Goal: Transaction & Acquisition: Book appointment/travel/reservation

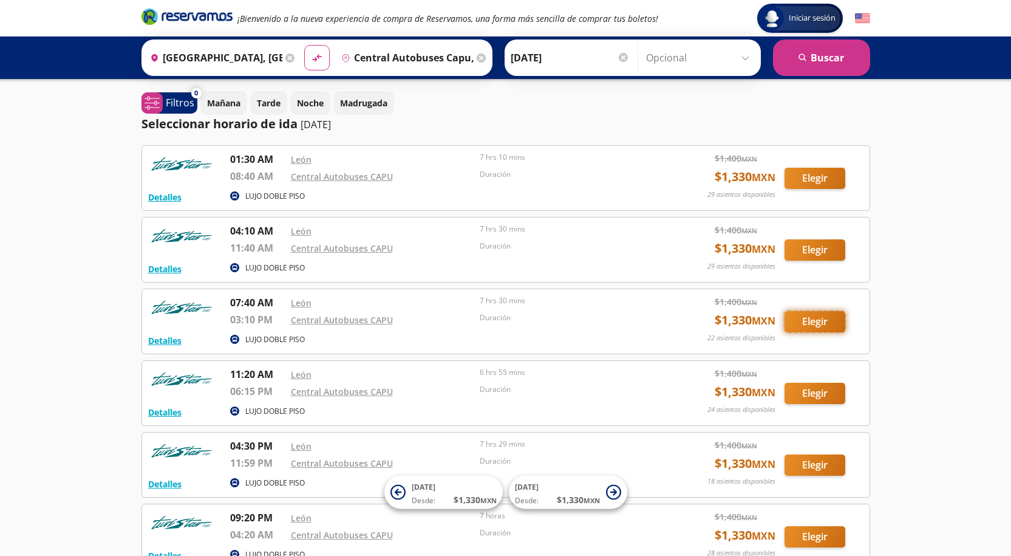
click at [815, 328] on button "Elegir" at bounding box center [815, 321] width 61 height 21
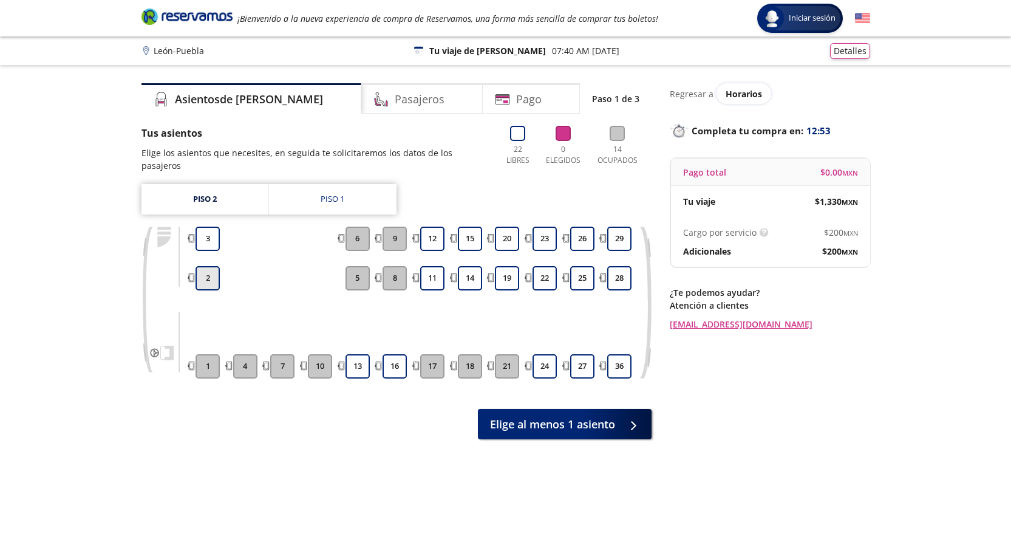
click at [199, 266] on button "2" at bounding box center [208, 278] width 24 height 24
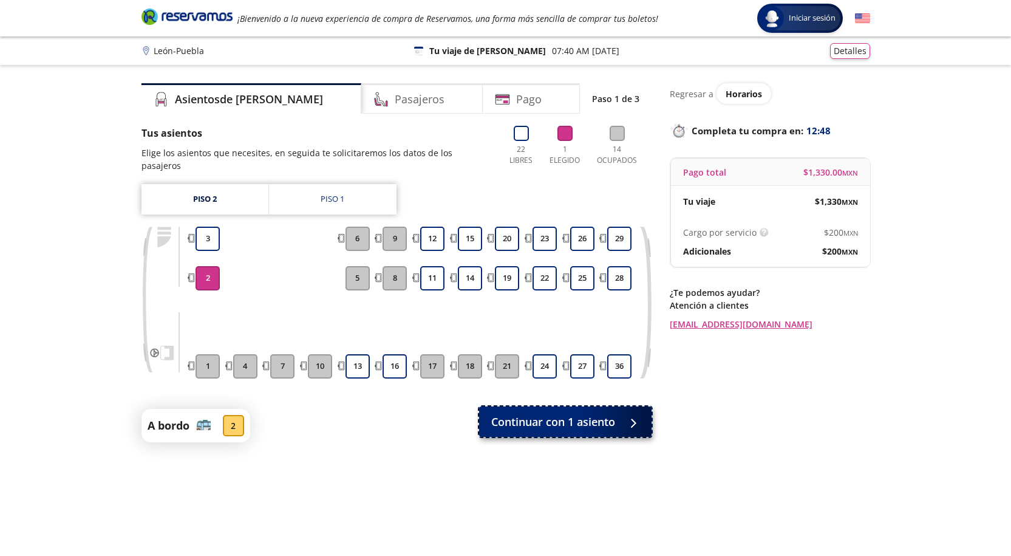
click at [634, 414] on div at bounding box center [630, 421] width 18 height 15
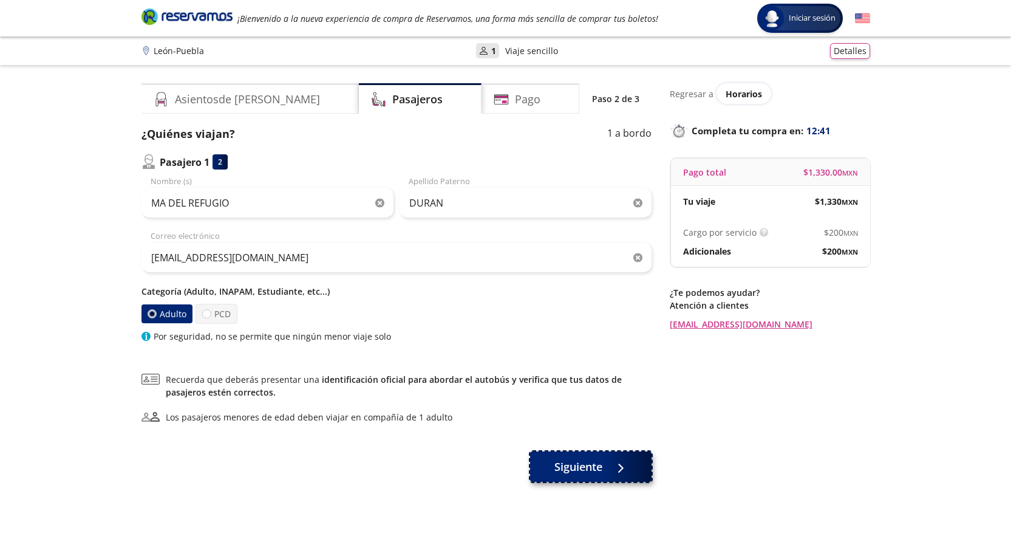
click at [576, 460] on span "Siguiente" at bounding box center [579, 467] width 48 height 16
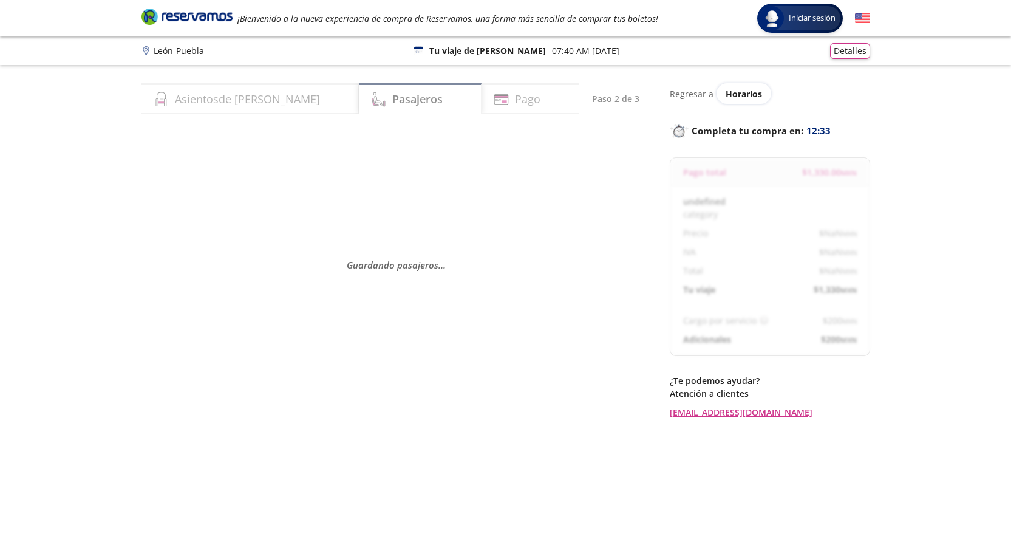
select select "MX"
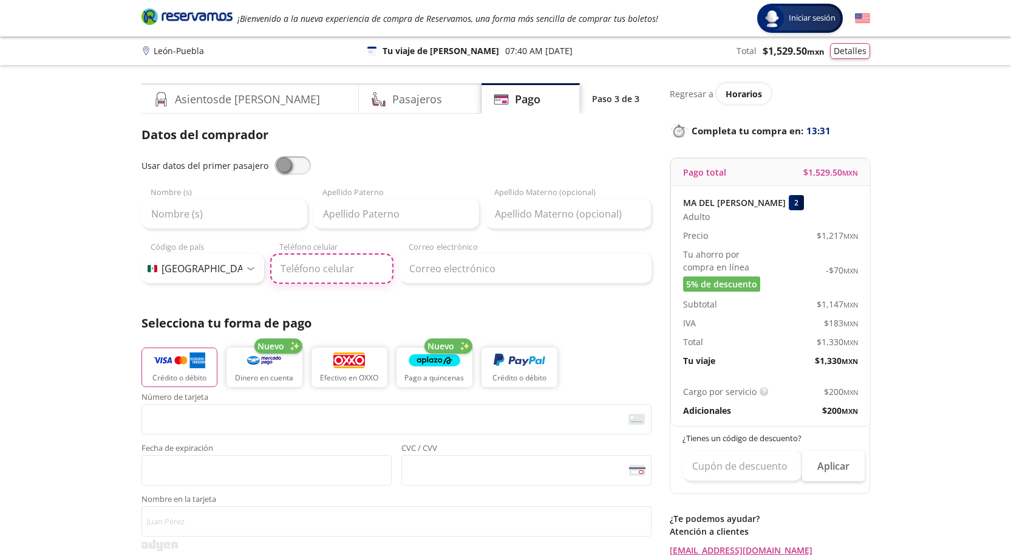
drag, startPoint x: 311, startPoint y: 256, endPoint x: 318, endPoint y: 259, distance: 7.6
click at [311, 256] on input "Teléfono celular" at bounding box center [331, 268] width 123 height 30
type input "[PHONE_NUMBER]"
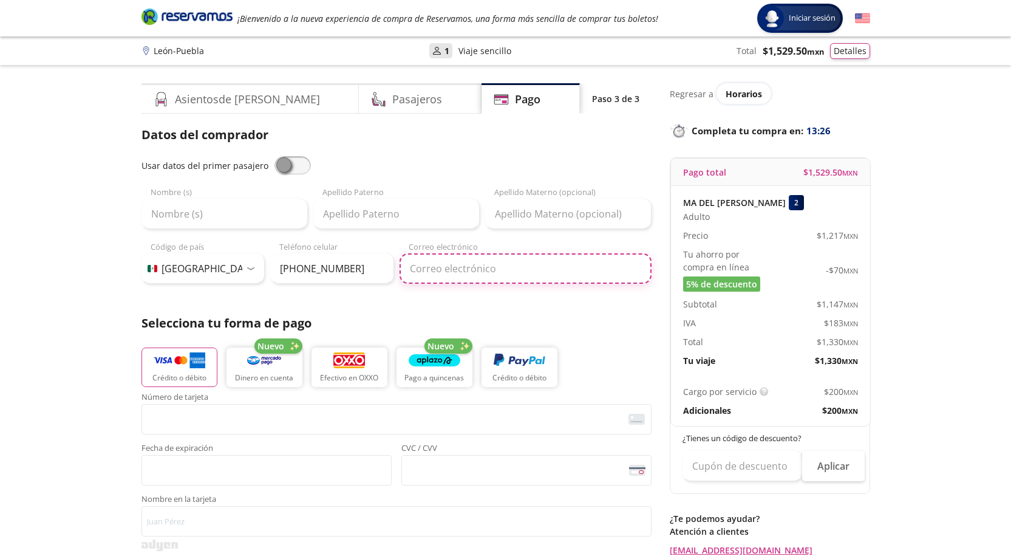
click at [459, 277] on input "Correo electrónico" at bounding box center [526, 268] width 252 height 30
type input "[EMAIL_ADDRESS][DOMAIN_NAME]"
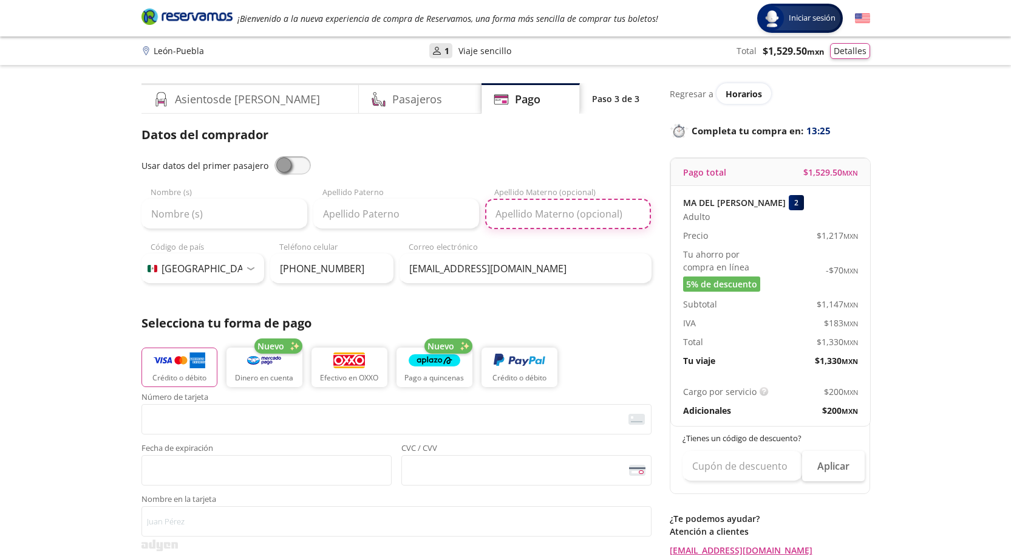
type input "HERRAMIENTAS"
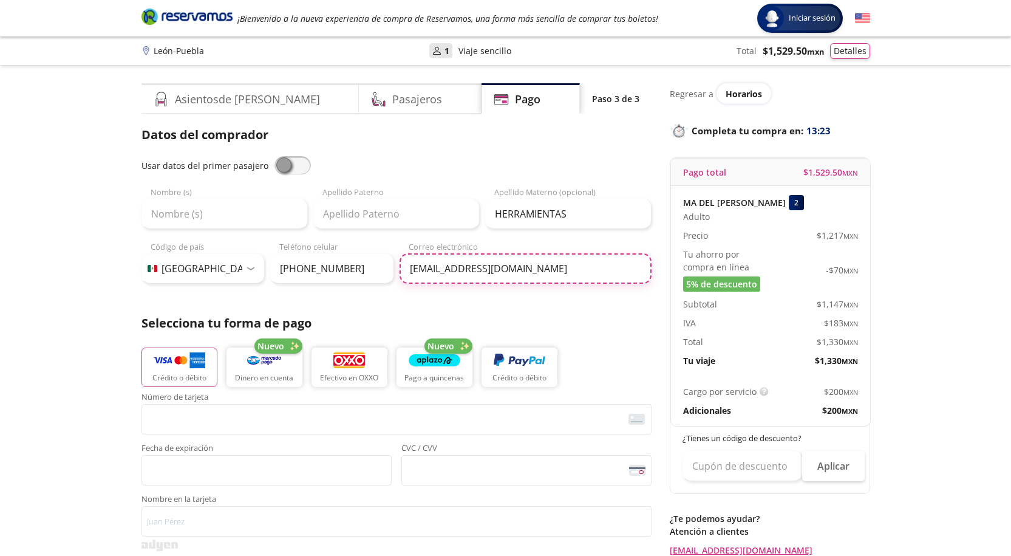
drag, startPoint x: 590, startPoint y: 267, endPoint x: 73, endPoint y: 225, distance: 519.2
click at [98, 225] on div "Group 9 Created with Sketch. Pago León - Puebla Iniciar sesión Iniciar sesión ¡…" at bounding box center [505, 503] width 1011 height 1007
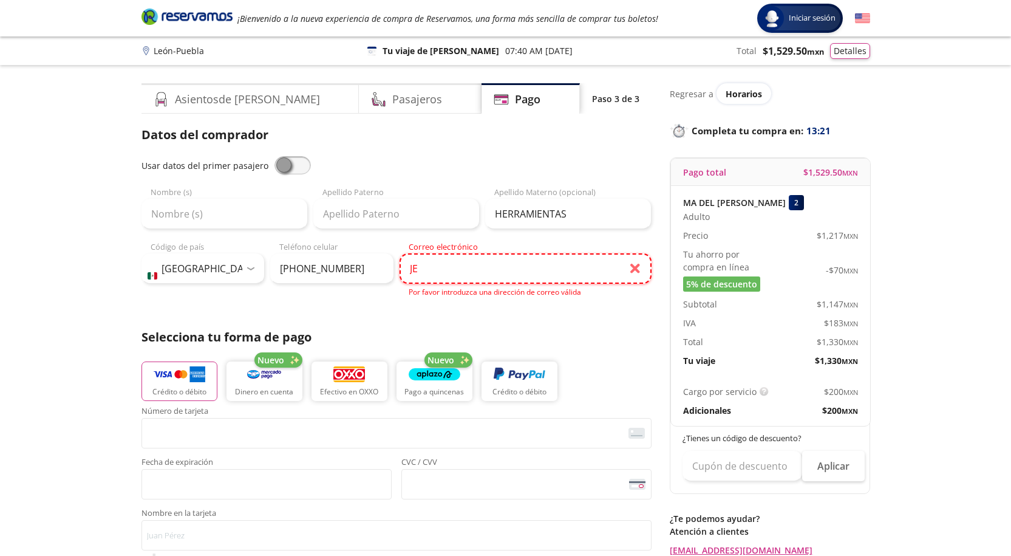
type input "J"
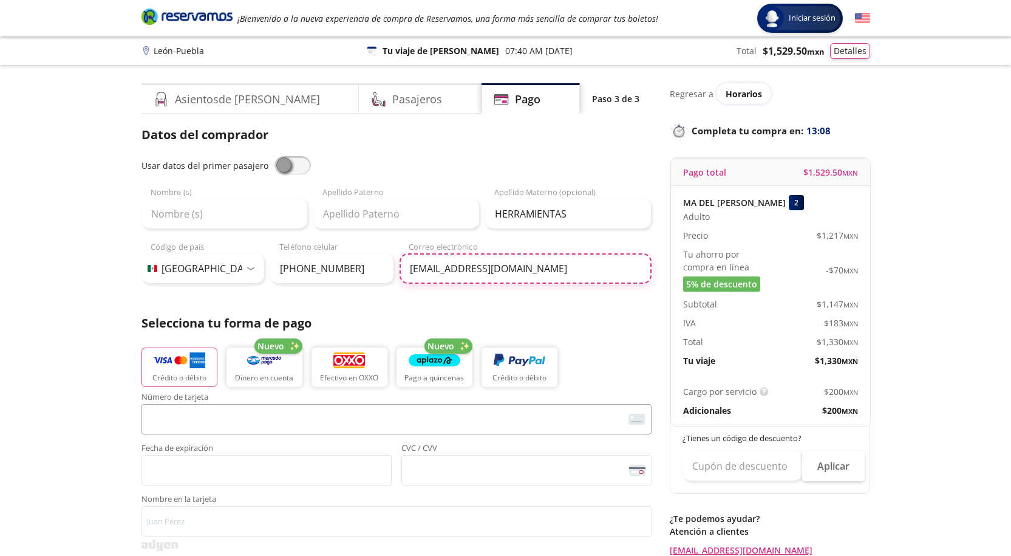
type input "[EMAIL_ADDRESS][DOMAIN_NAME]"
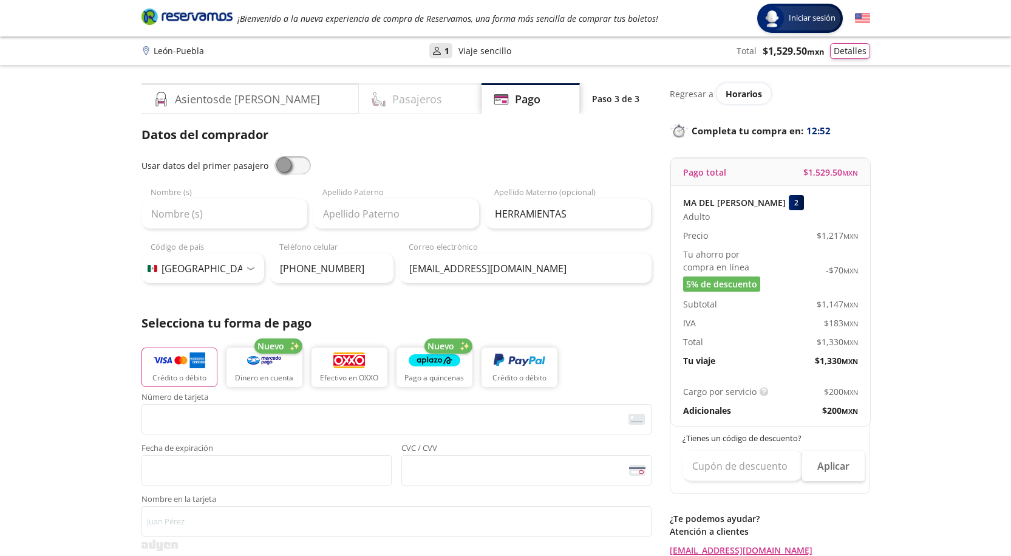
click at [392, 100] on h4 "Pasajeros" at bounding box center [417, 99] width 50 height 16
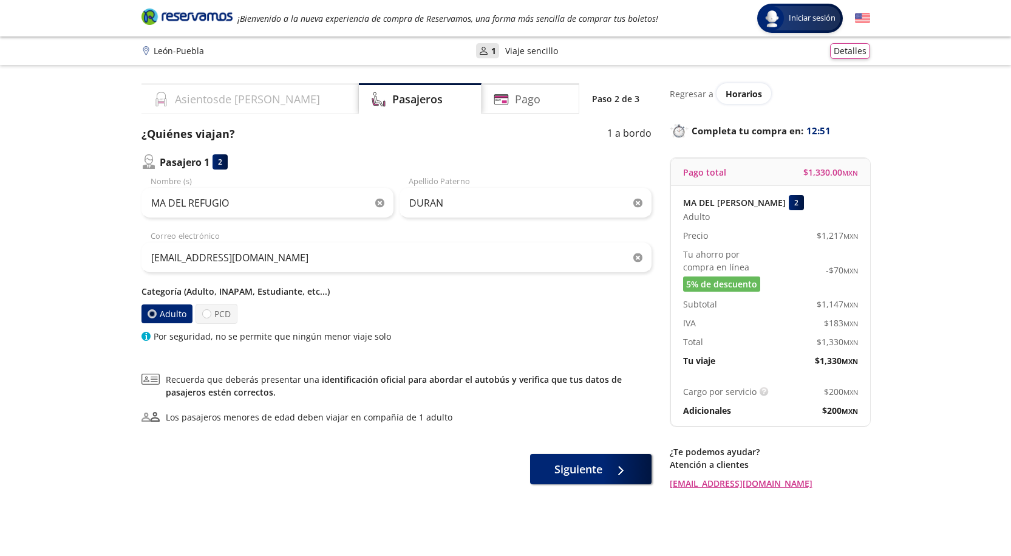
click at [268, 101] on div "Asientos de [PERSON_NAME]" at bounding box center [250, 98] width 217 height 30
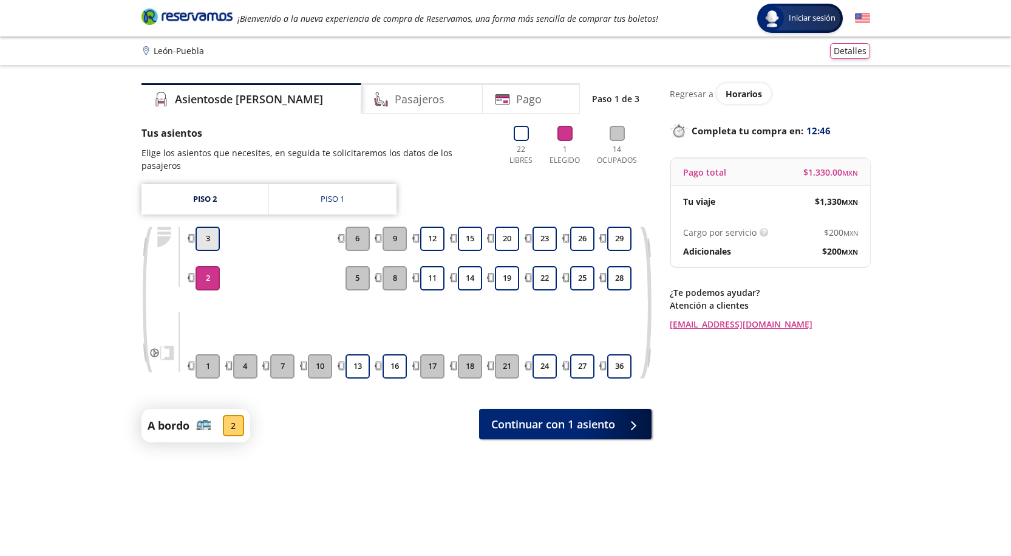
click at [206, 227] on button "3" at bounding box center [208, 239] width 24 height 24
click at [213, 266] on button "2" at bounding box center [208, 278] width 24 height 24
click at [402, 109] on div "Pasajeros" at bounding box center [421, 98] width 121 height 30
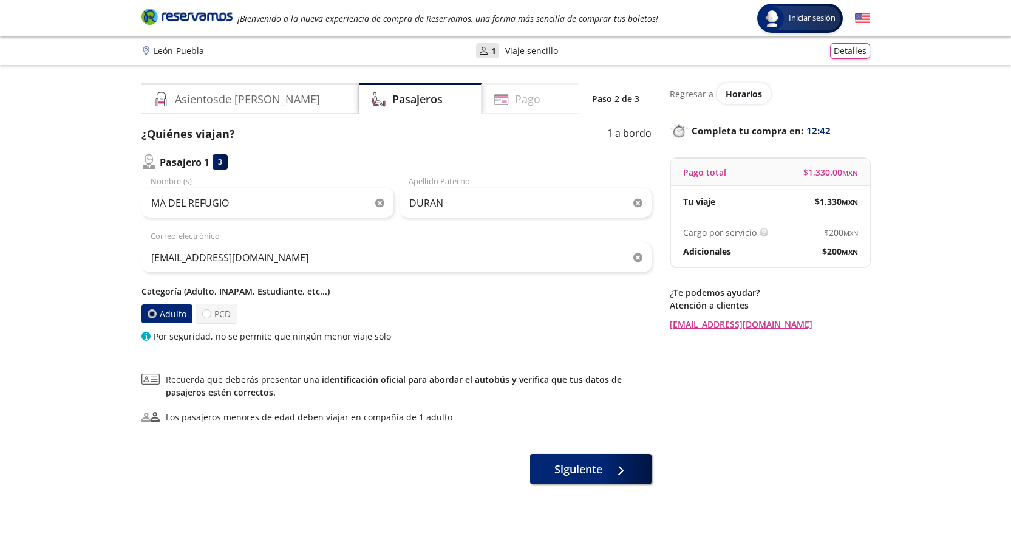
click at [515, 103] on h4 "Pago" at bounding box center [528, 99] width 26 height 16
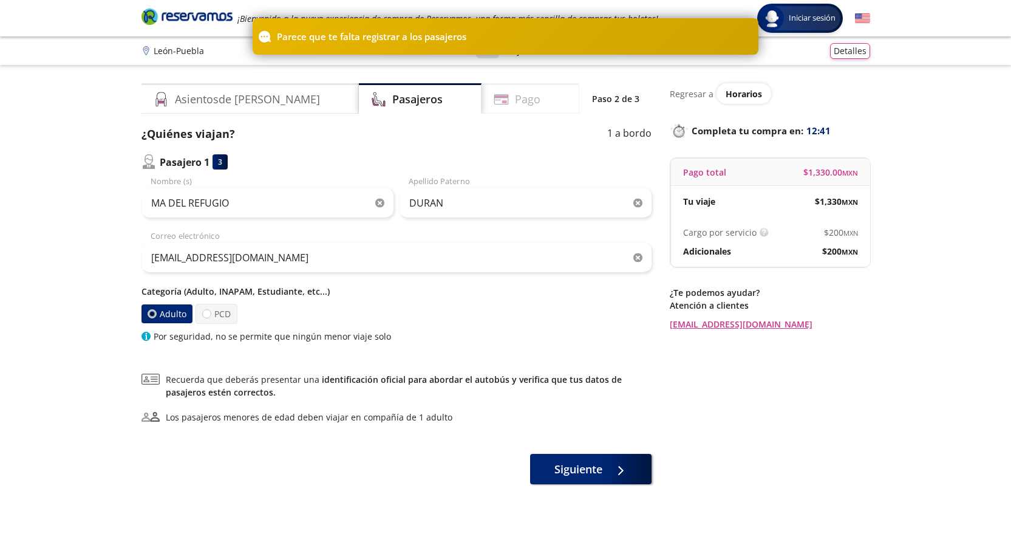
click at [515, 103] on h4 "Pago" at bounding box center [528, 99] width 26 height 16
click at [590, 462] on span "Siguiente" at bounding box center [579, 467] width 48 height 16
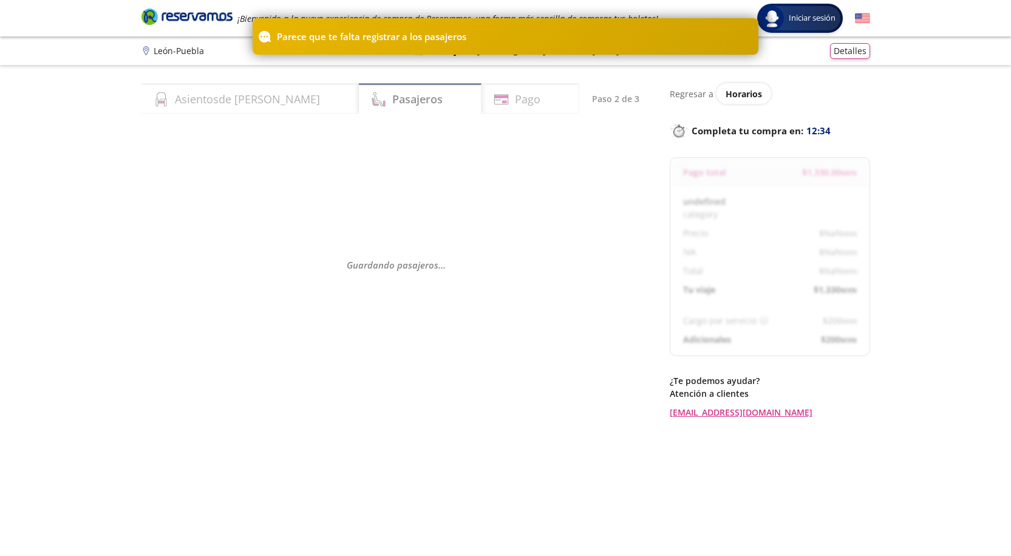
select select "MX"
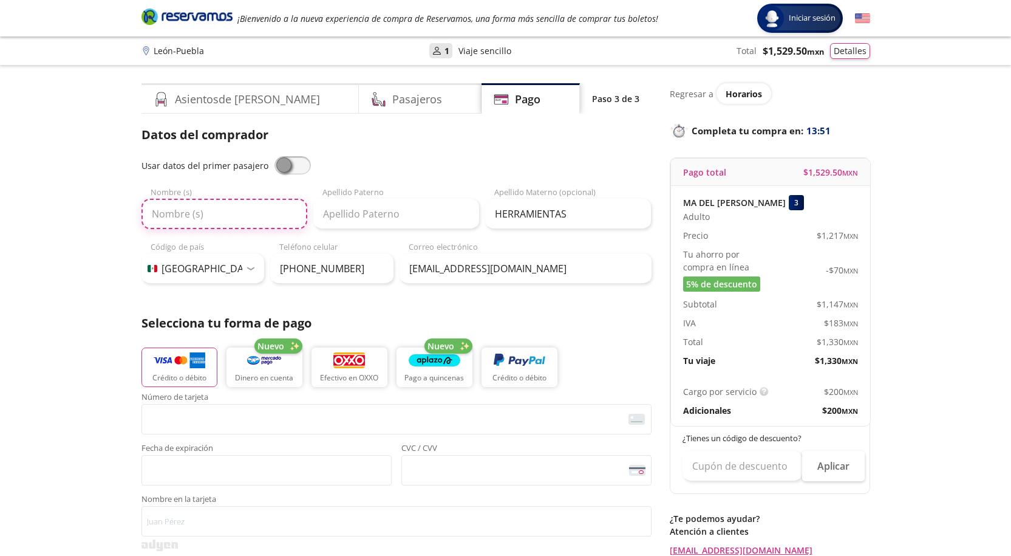
click at [245, 216] on input "Nombre (s)" at bounding box center [225, 214] width 166 height 30
type input "m"
type input "MA DEL REFUGIO"
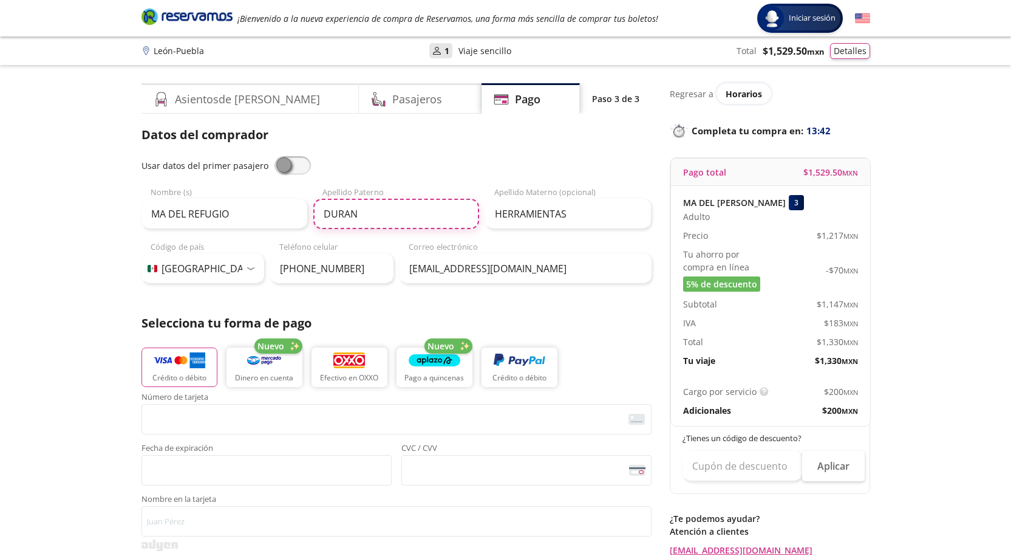
type input "DURAN"
click at [601, 218] on input "HERRAMIENTAS" at bounding box center [568, 214] width 166 height 30
type input "H"
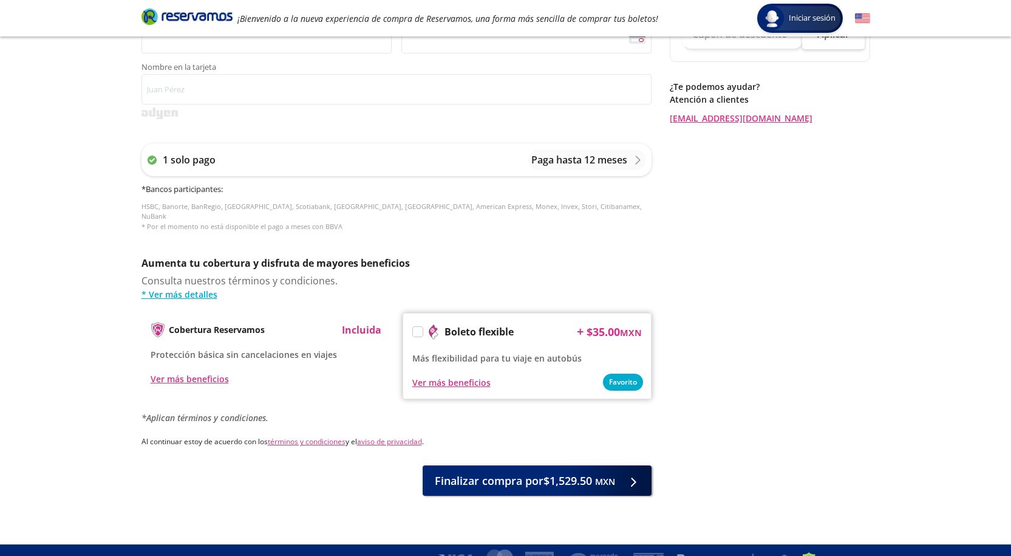
scroll to position [433, 0]
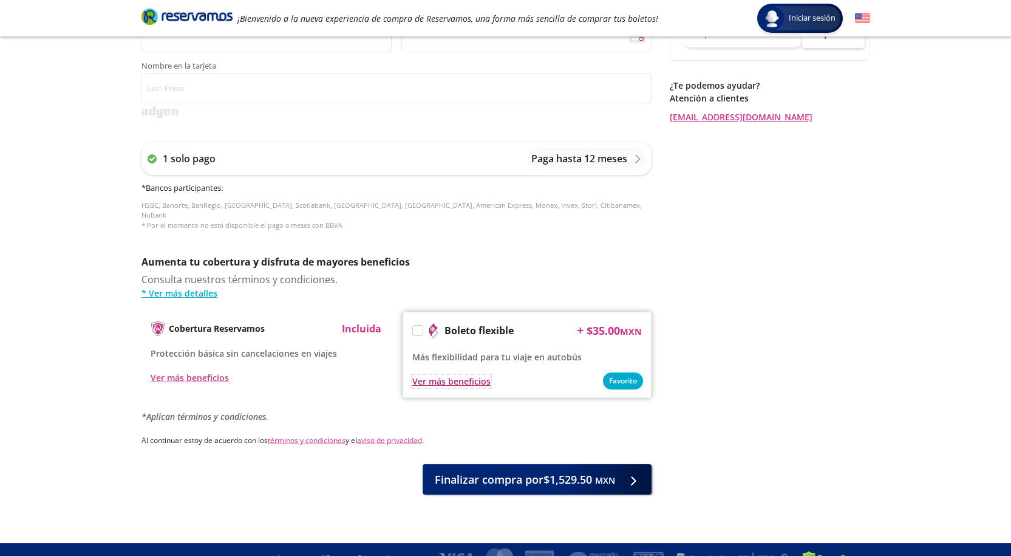
click at [455, 375] on div "Ver más beneficios" at bounding box center [451, 381] width 78 height 13
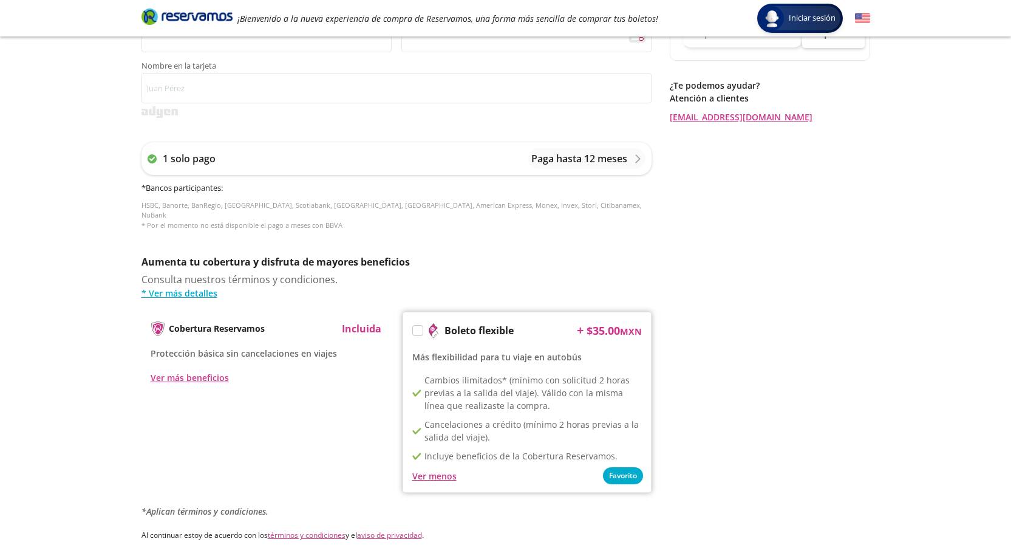
click at [809, 299] on div "Regresar a Horarios Completa tu compra en : 11:57 Pago total $ 1,529.50 MXN MA …" at bounding box center [770, 119] width 200 height 939
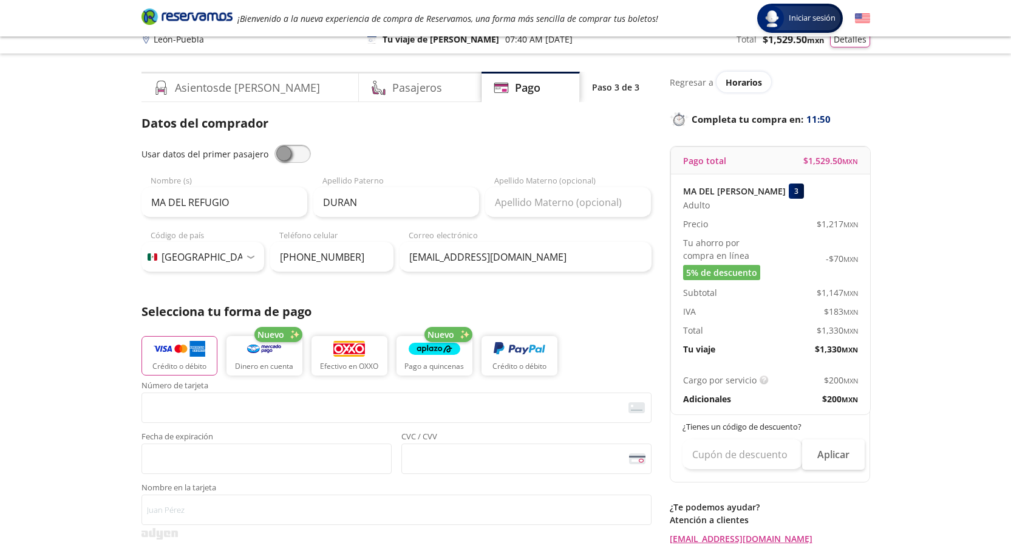
scroll to position [9, 0]
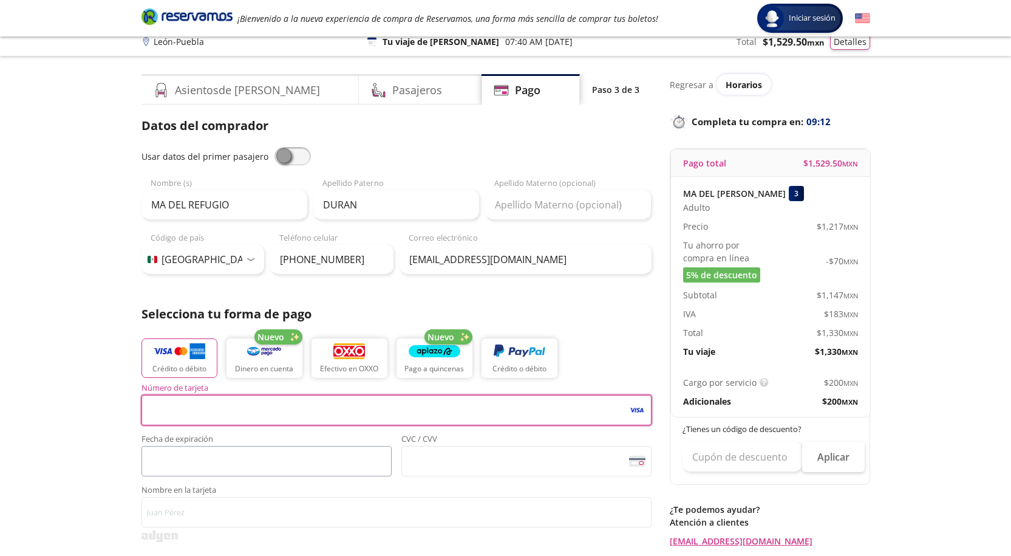
click at [157, 474] on span "<p>Your browser does not support iframes.</p>" at bounding box center [267, 461] width 250 height 30
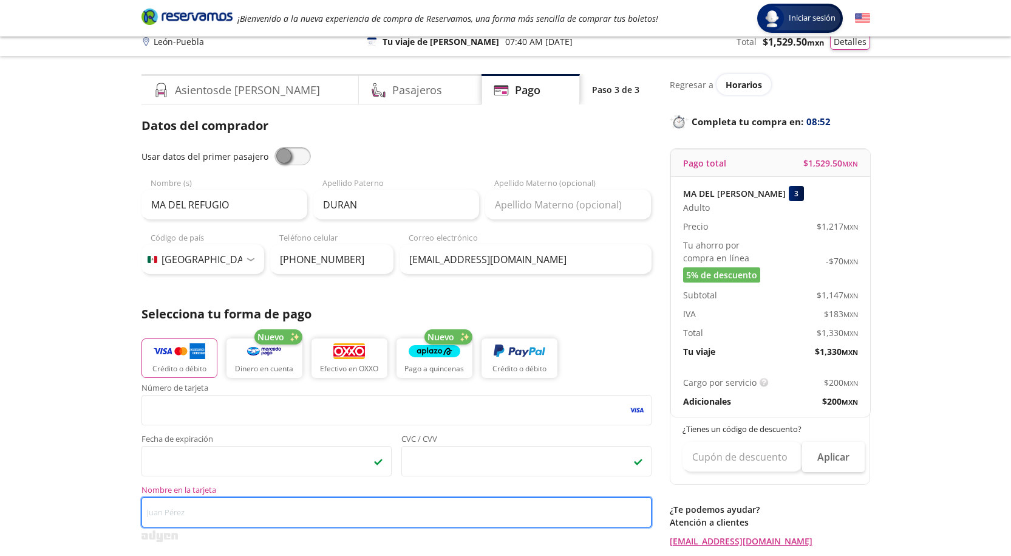
click at [224, 516] on input "Nombre en la tarjeta" at bounding box center [397, 512] width 510 height 30
type input "j"
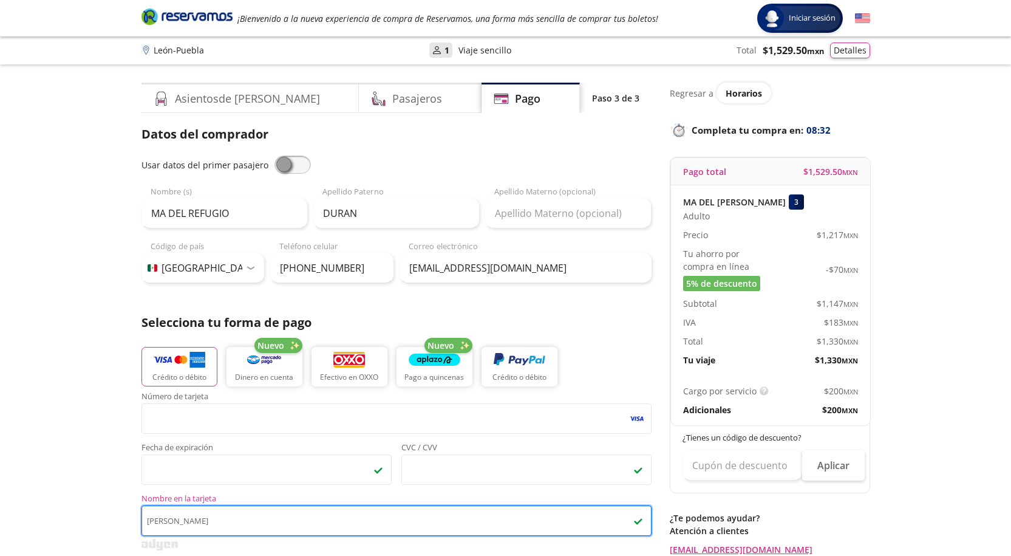
scroll to position [0, 0]
type input "[PERSON_NAME]"
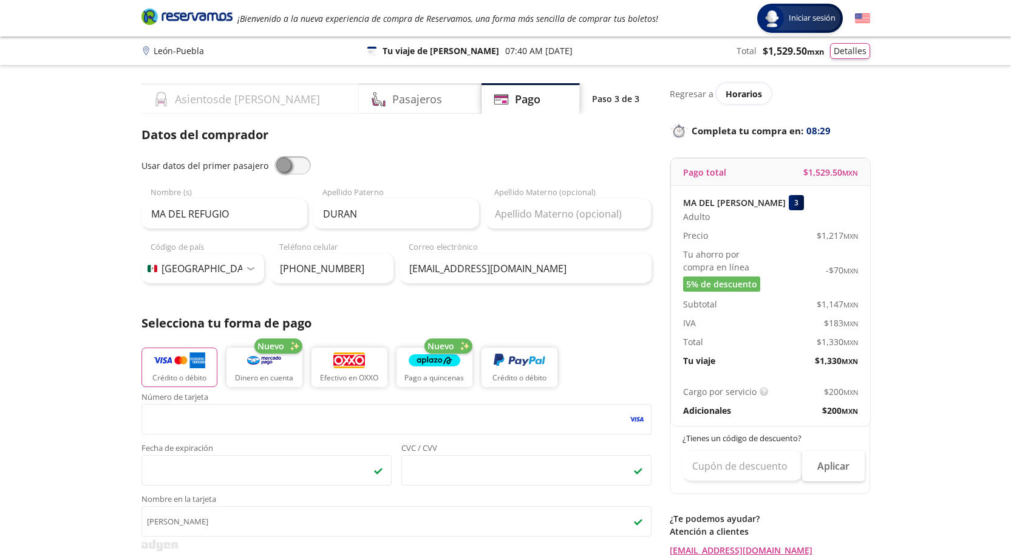
click at [231, 108] on div "Asientos de [PERSON_NAME]" at bounding box center [251, 98] width 218 height 30
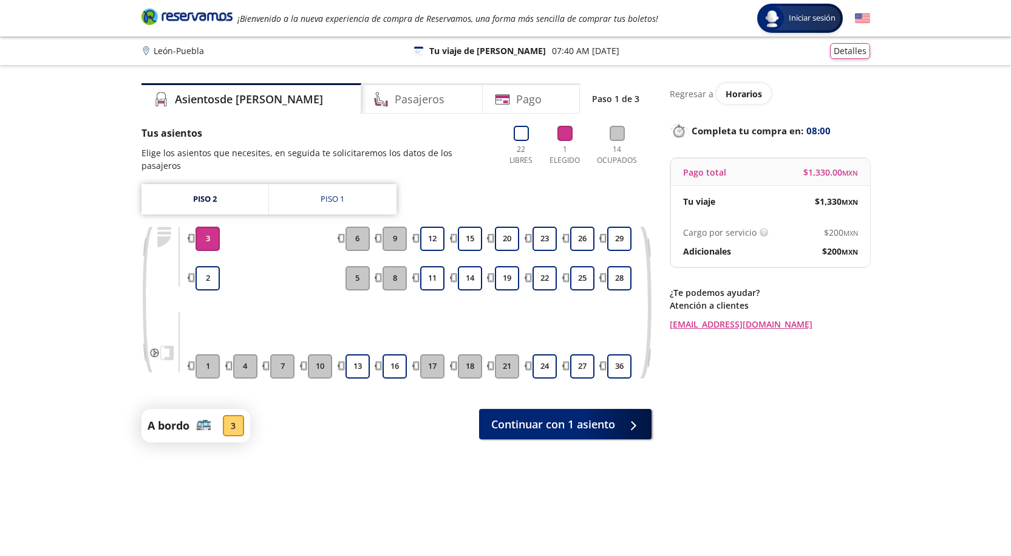
click at [234, 415] on div "3" at bounding box center [233, 425] width 21 height 21
click at [395, 97] on h4 "Pasajeros" at bounding box center [420, 99] width 50 height 16
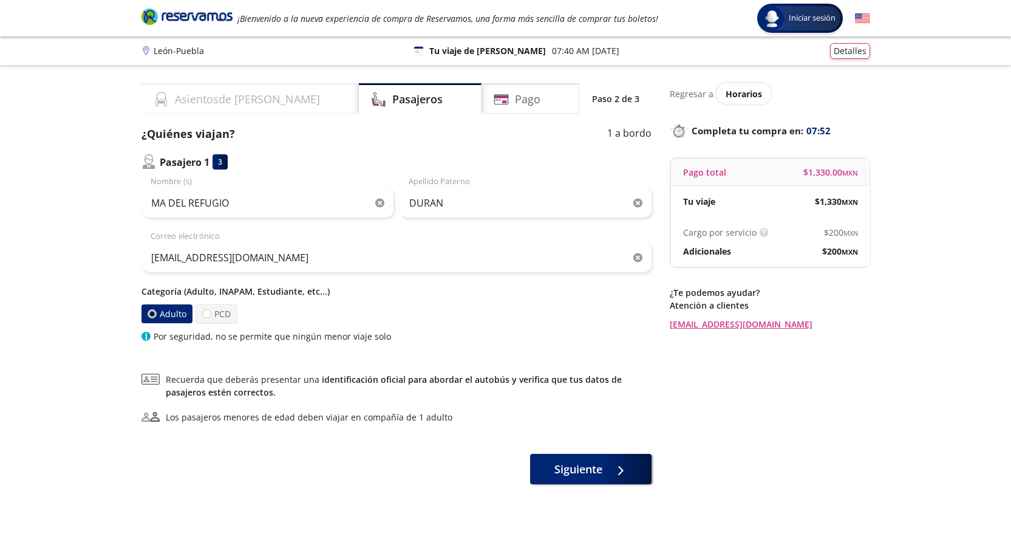
click at [227, 99] on h4 "Asientos de [PERSON_NAME]" at bounding box center [247, 99] width 145 height 16
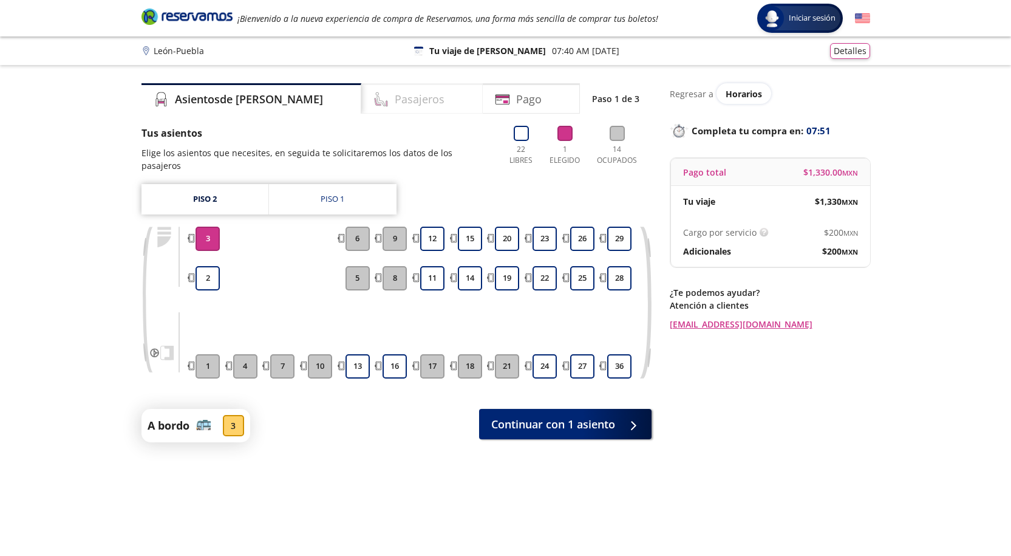
click at [395, 99] on h4 "Pasajeros" at bounding box center [420, 99] width 50 height 16
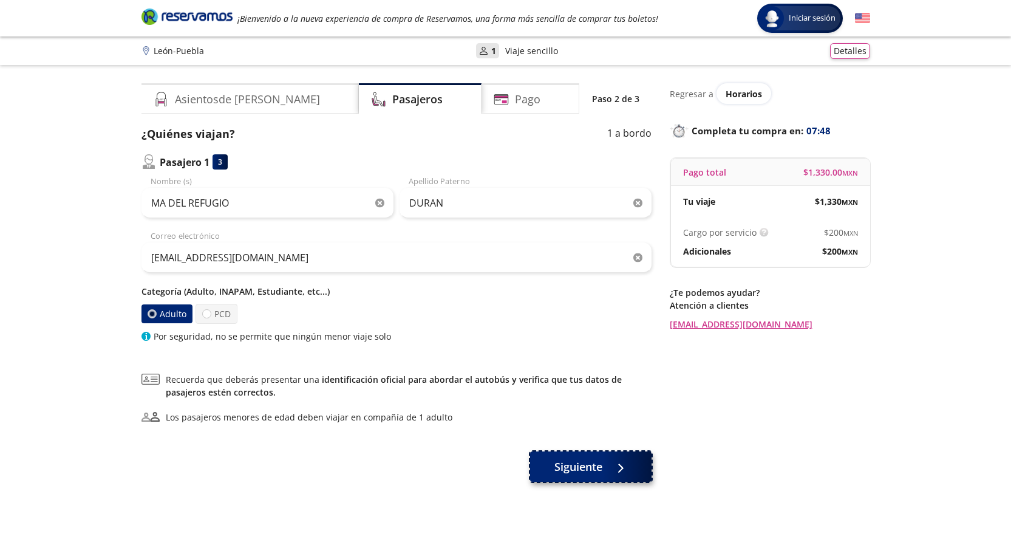
click at [614, 457] on button "Siguiente" at bounding box center [590, 466] width 121 height 30
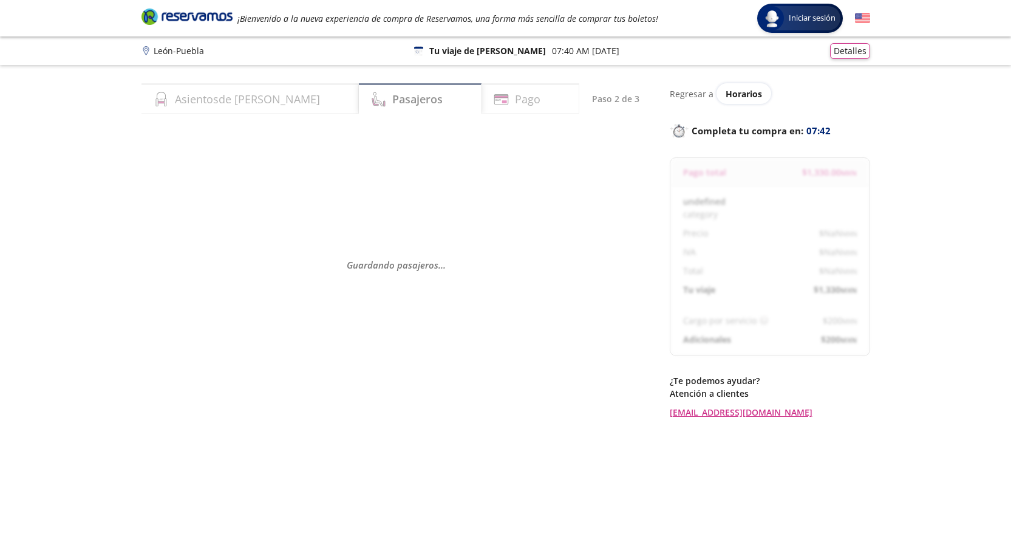
select select "MX"
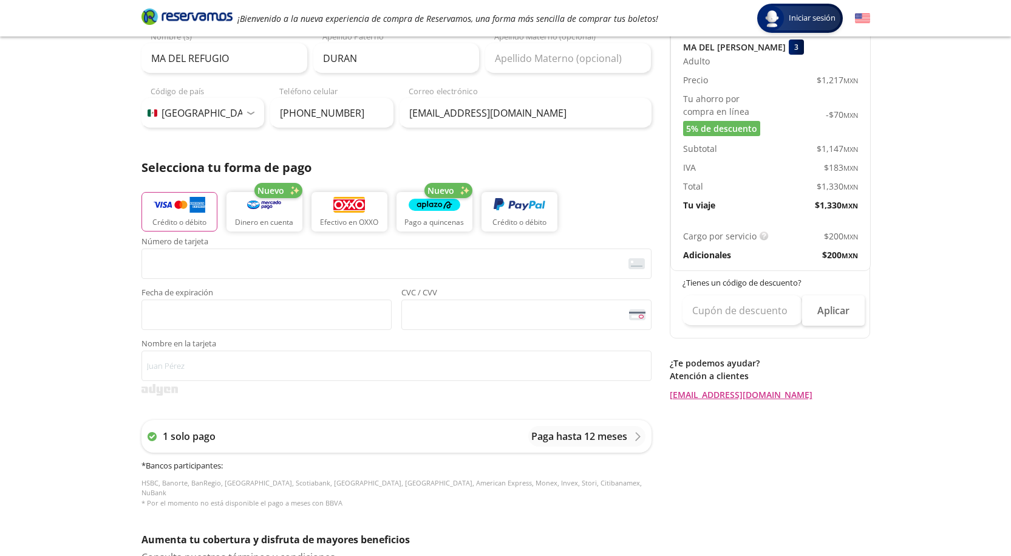
scroll to position [193, 0]
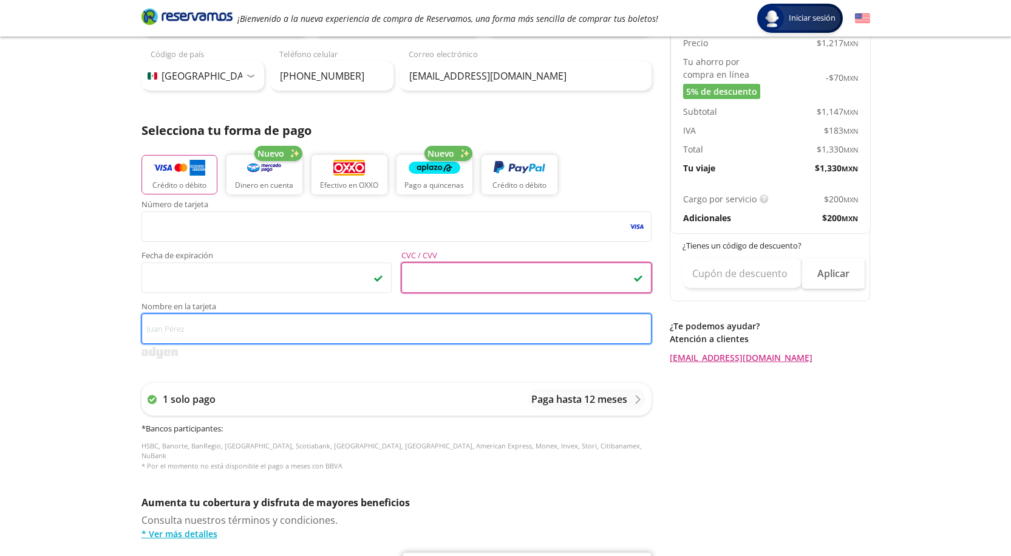
click at [266, 338] on input "Nombre en la tarjeta" at bounding box center [397, 328] width 510 height 30
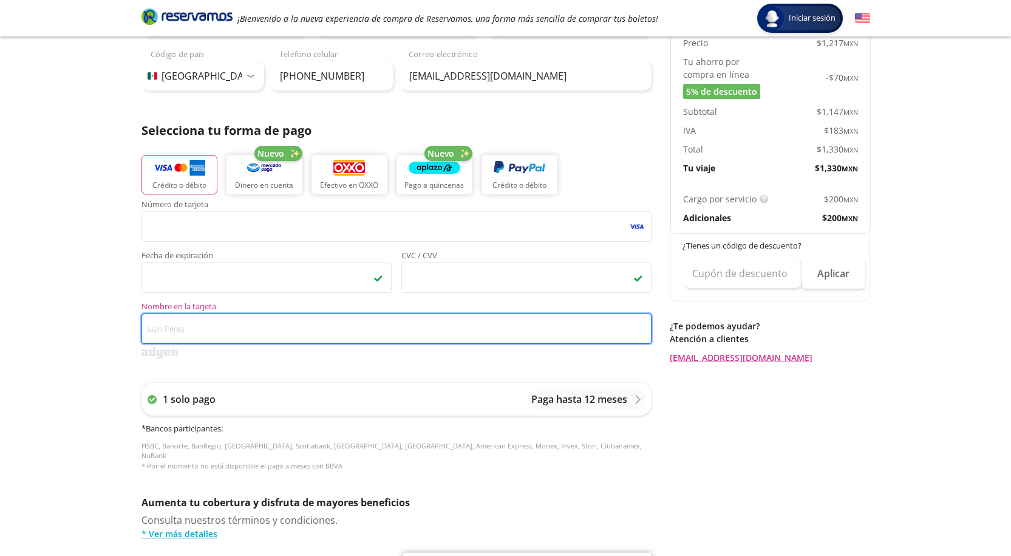
type input "J"
type input "j"
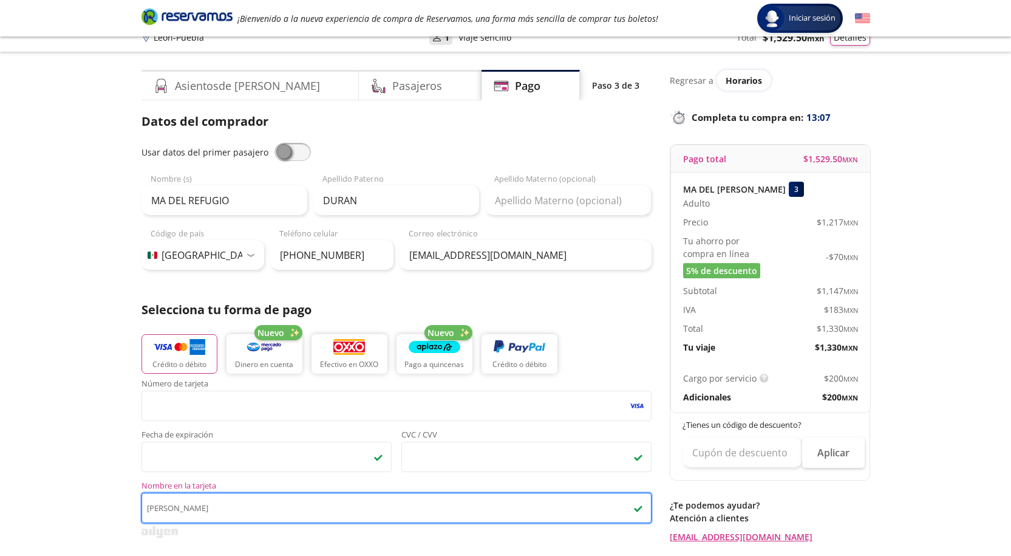
scroll to position [0, 0]
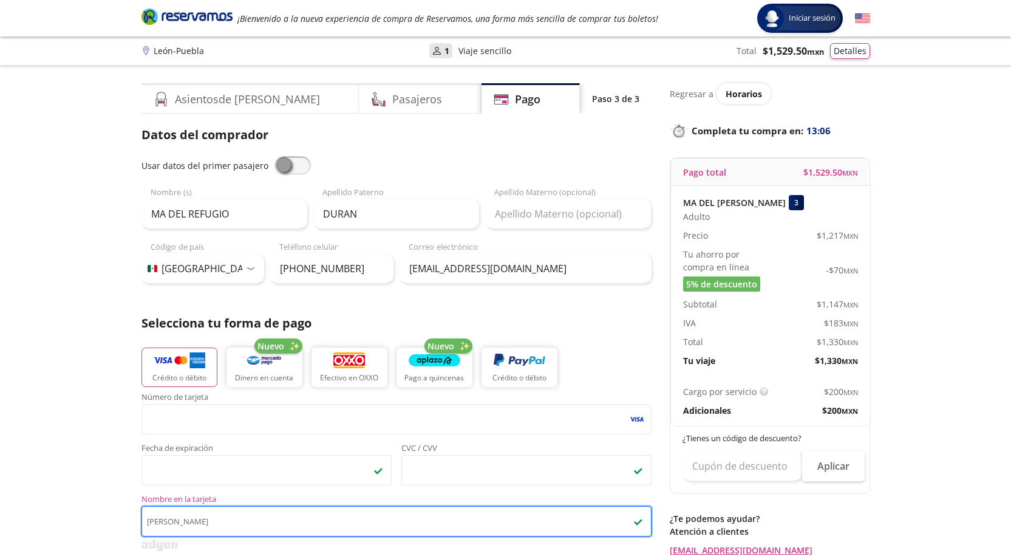
type input "[PERSON_NAME]"
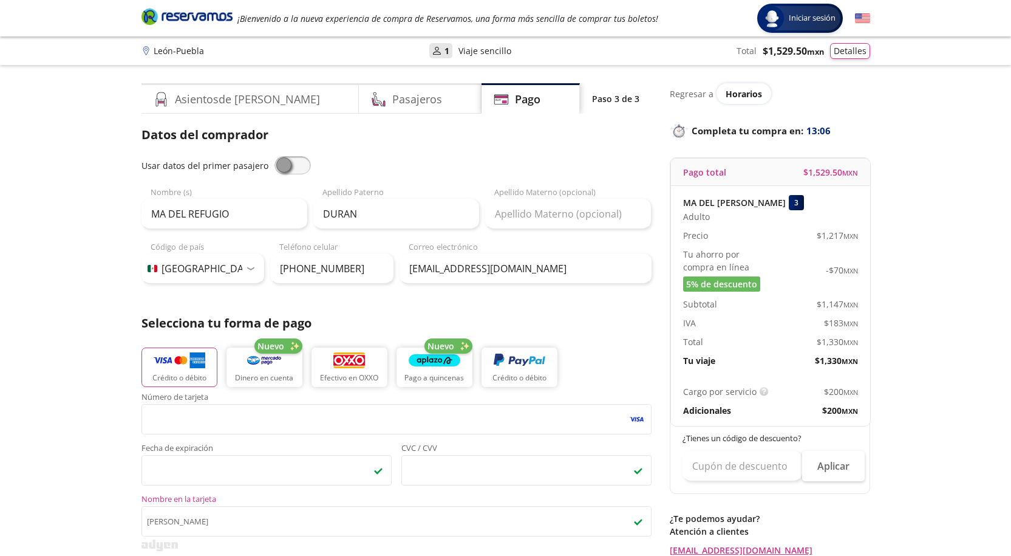
click at [175, 53] on p "León - [GEOGRAPHIC_DATA]" at bounding box center [179, 50] width 50 height 13
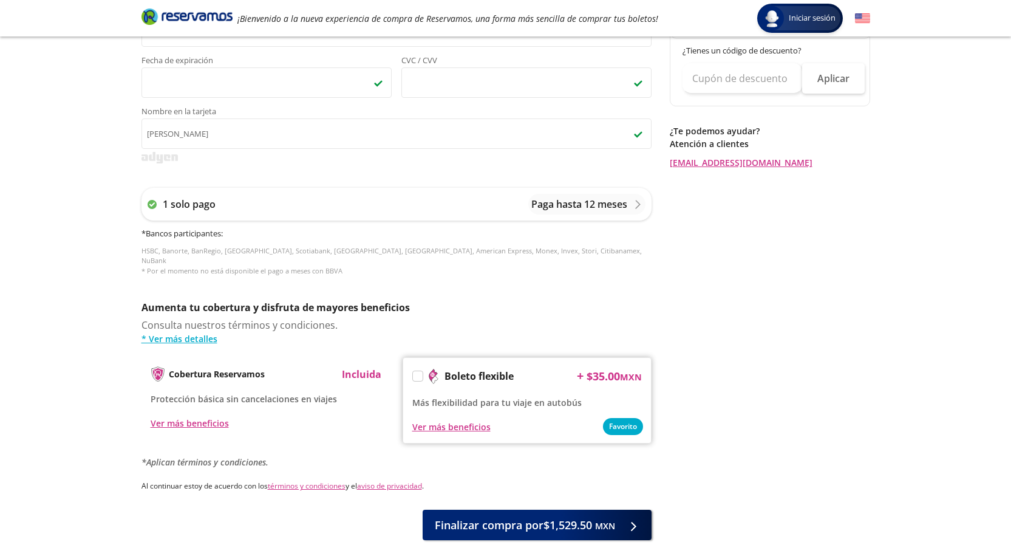
scroll to position [441, 0]
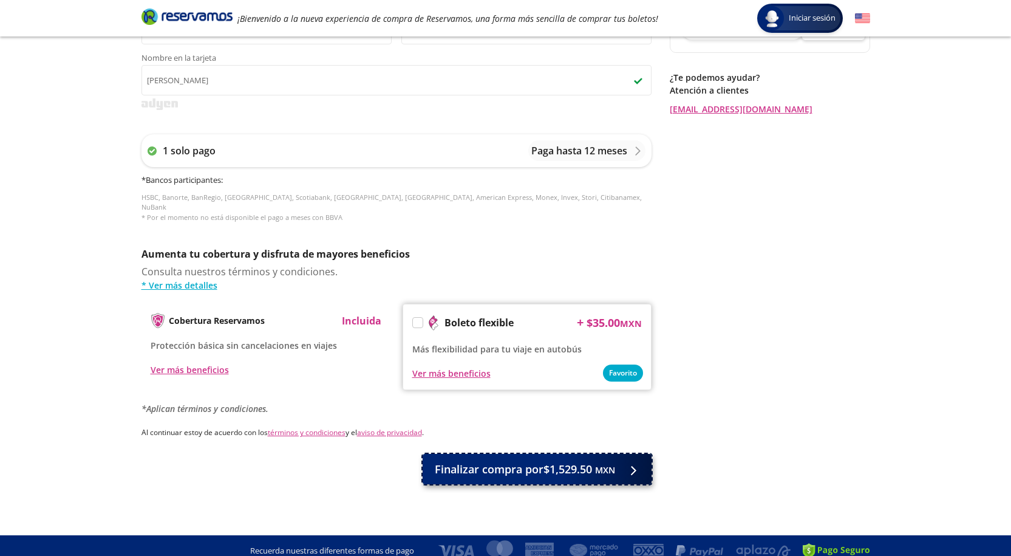
click at [600, 461] on span "Finalizar compra por $1,529.50 MXN" at bounding box center [525, 469] width 180 height 16
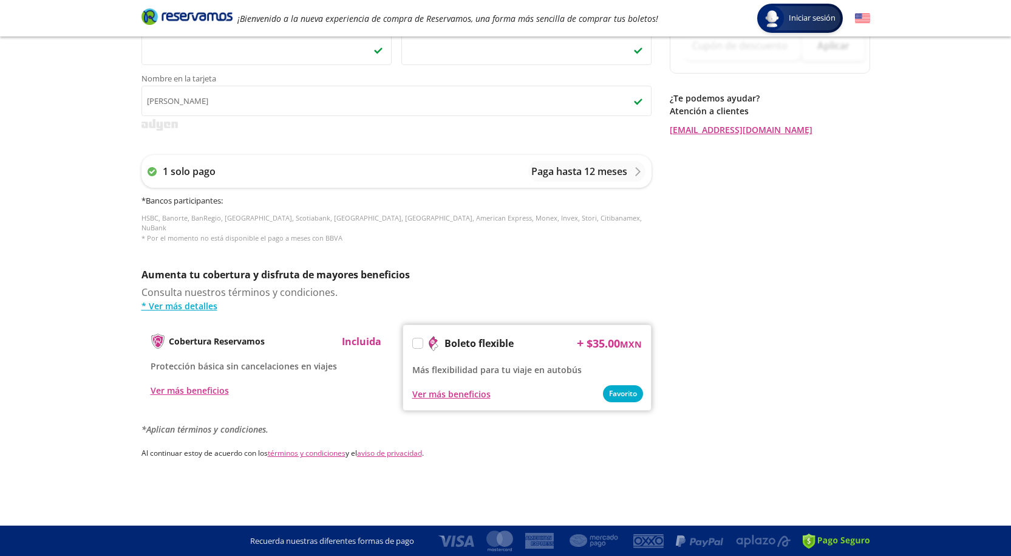
scroll to position [0, 0]
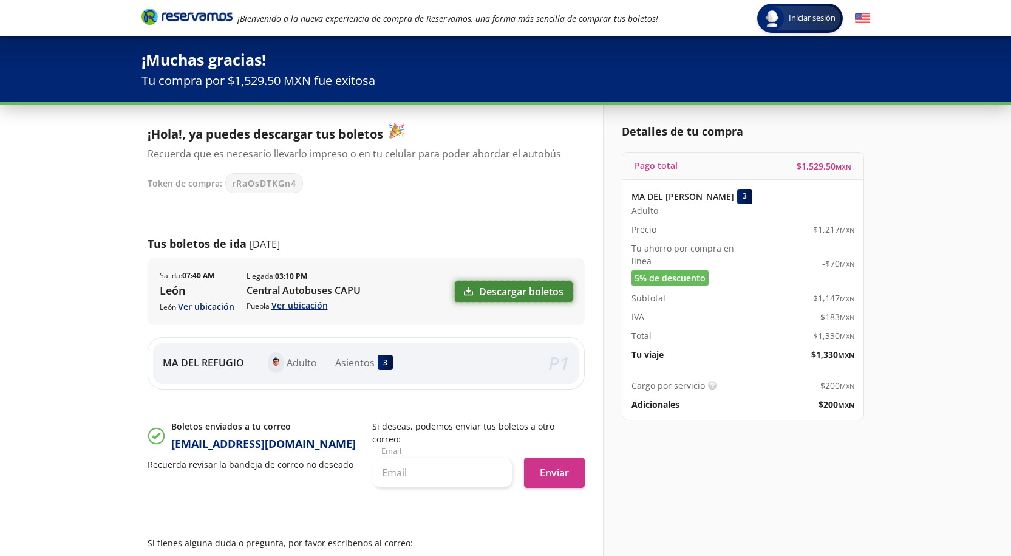
click at [510, 291] on link "Descargar boletos" at bounding box center [514, 291] width 118 height 21
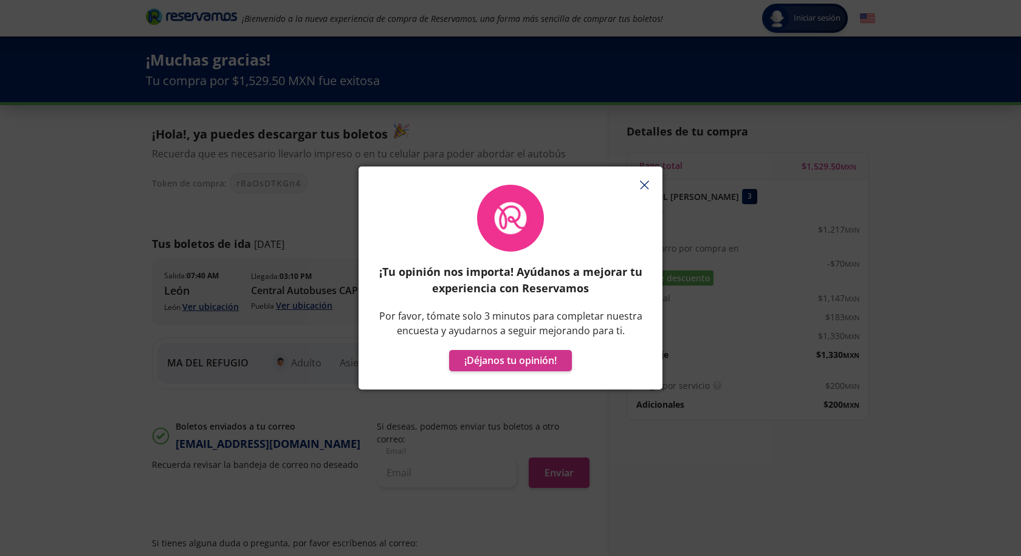
click at [646, 188] on icon "button" at bounding box center [644, 184] width 9 height 9
